Goal: Transaction & Acquisition: Subscribe to service/newsletter

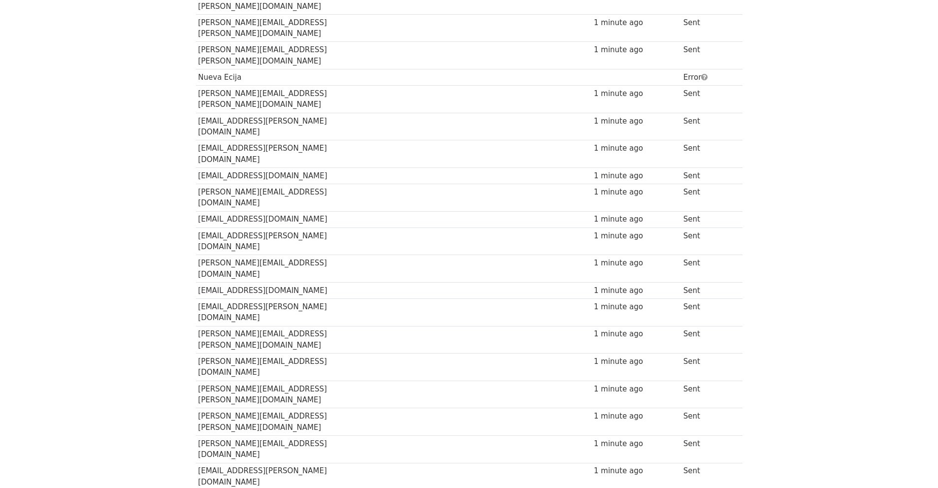
scroll to position [23, 0]
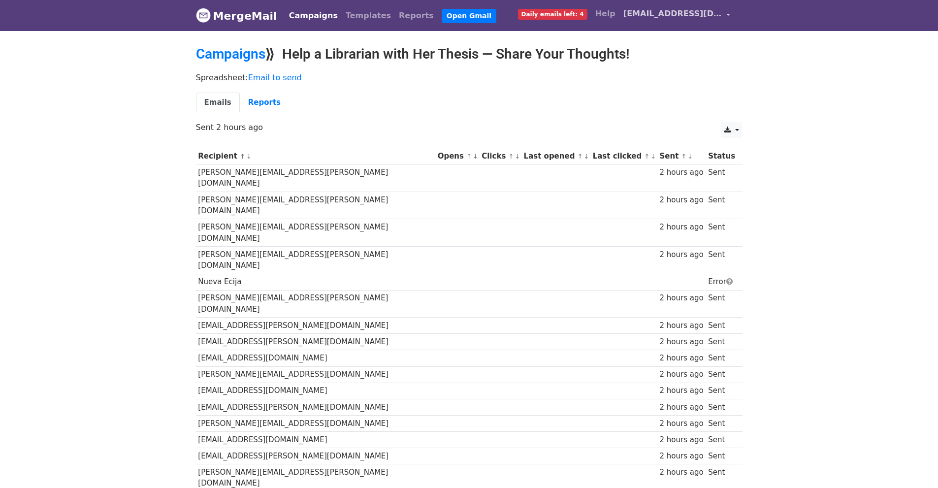
click at [659, 14] on span "[EMAIL_ADDRESS][DOMAIN_NAME]" at bounding box center [673, 14] width 99 height 12
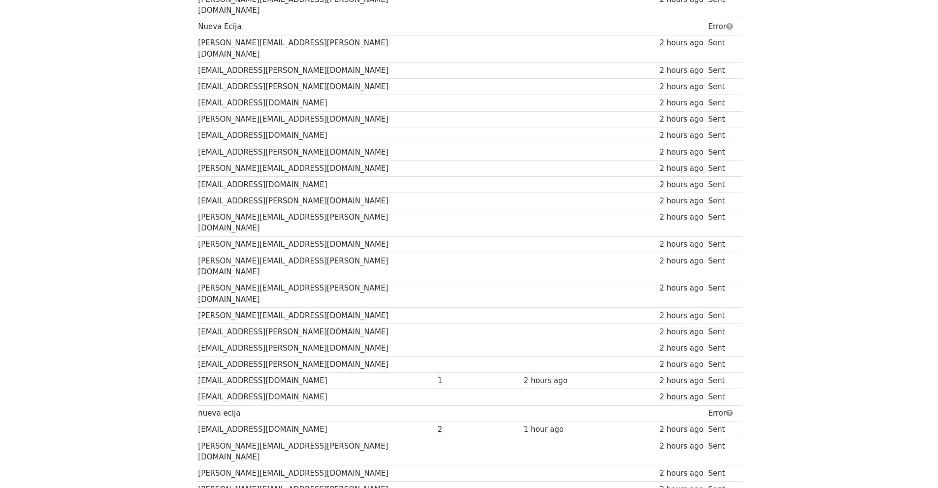
scroll to position [394, 0]
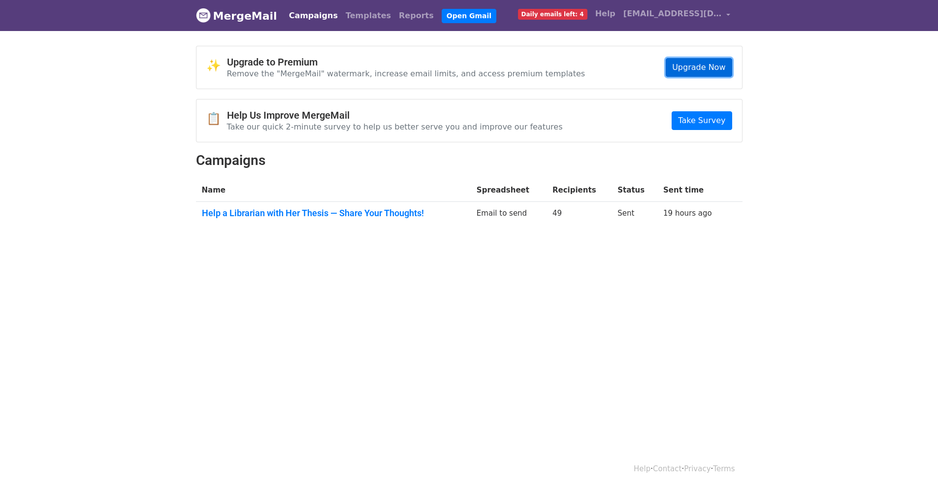
click at [681, 72] on link "Upgrade Now" at bounding box center [699, 67] width 66 height 19
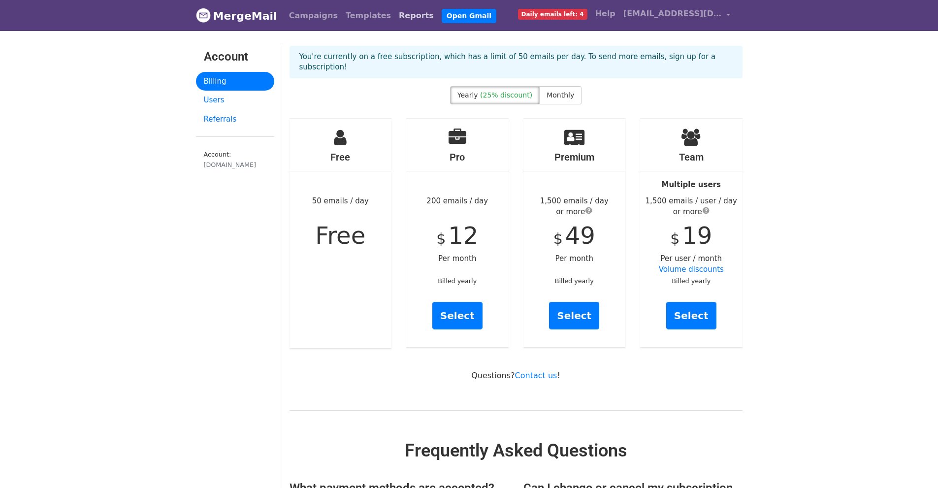
click at [395, 13] on link "Reports" at bounding box center [416, 16] width 43 height 20
